Goal: Find specific page/section: Find specific page/section

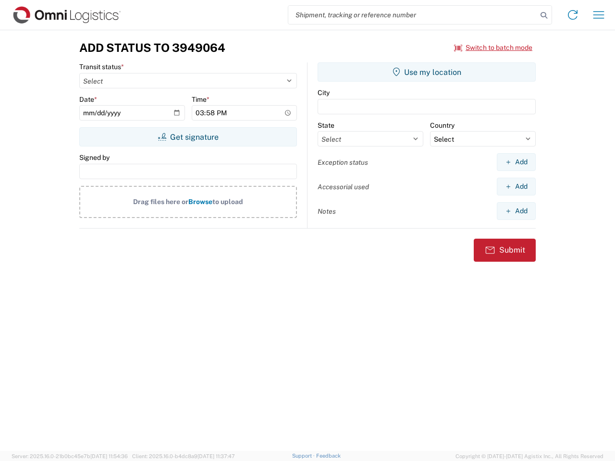
click at [413, 15] on input "search" at bounding box center [412, 15] width 249 height 18
click at [544, 15] on icon at bounding box center [543, 15] width 13 height 13
click at [573, 15] on icon at bounding box center [572, 14] width 15 height 15
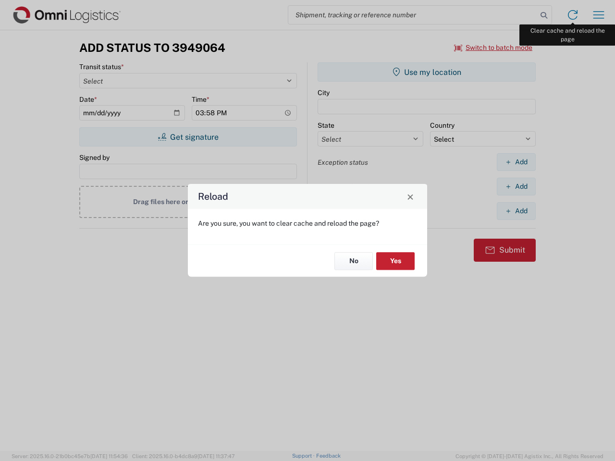
click at [598, 15] on div "Reload Are you sure, you want to clear cache and reload the page? No Yes" at bounding box center [307, 230] width 615 height 461
click at [493, 48] on div "Reload Are you sure, you want to clear cache and reload the page? No Yes" at bounding box center [307, 230] width 615 height 461
click at [188, 137] on div "Reload Are you sure, you want to clear cache and reload the page? No Yes" at bounding box center [307, 230] width 615 height 461
click at [426, 72] on div "Reload Are you sure, you want to clear cache and reload the page? No Yes" at bounding box center [307, 230] width 615 height 461
click at [516, 162] on div "Reload Are you sure, you want to clear cache and reload the page? No Yes" at bounding box center [307, 230] width 615 height 461
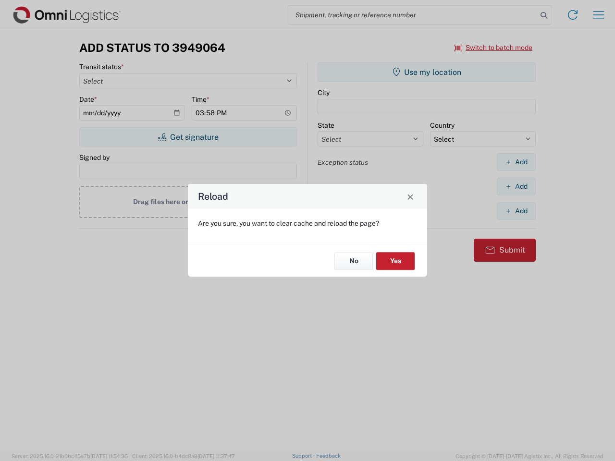
click at [516, 186] on div "Reload Are you sure, you want to clear cache and reload the page? No Yes" at bounding box center [307, 230] width 615 height 461
click at [516, 211] on div "Reload Are you sure, you want to clear cache and reload the page? No Yes" at bounding box center [307, 230] width 615 height 461
